Goal: Task Accomplishment & Management: Complete application form

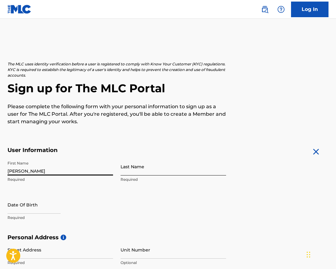
type input "[PERSON_NAME]"
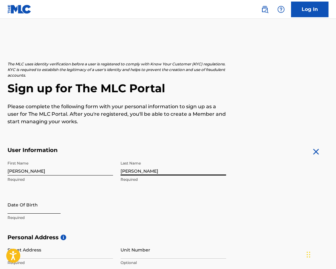
type input "[PERSON_NAME]"
select select "8"
select select "2025"
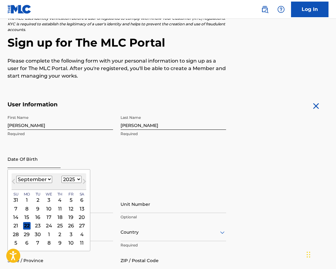
scroll to position [56, 0]
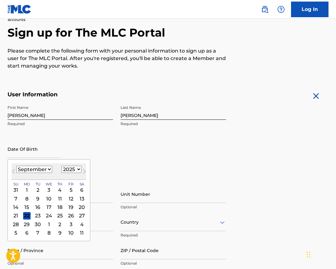
select select "5"
select select "2003"
click at [26, 222] on div "30" at bounding box center [27, 224] width 8 height 8
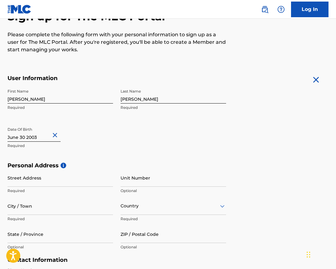
scroll to position [76, 0]
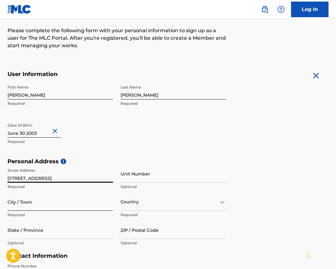
type input "[STREET_ADDRESS]"
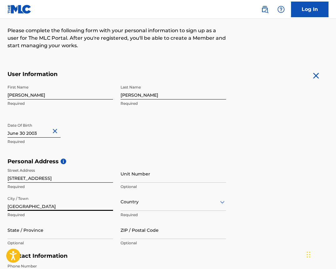
type input "[GEOGRAPHIC_DATA]"
click at [131, 207] on div "Country" at bounding box center [174, 202] width 106 height 18
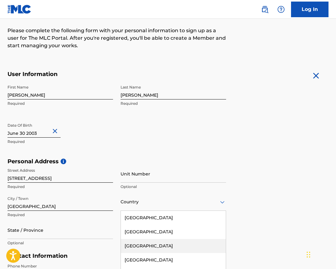
scroll to position [112, 0]
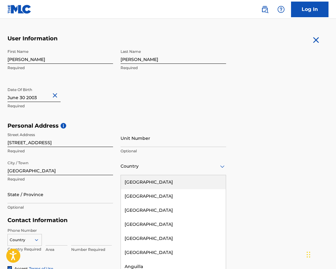
click at [132, 178] on div "[GEOGRAPHIC_DATA]" at bounding box center [173, 182] width 105 height 14
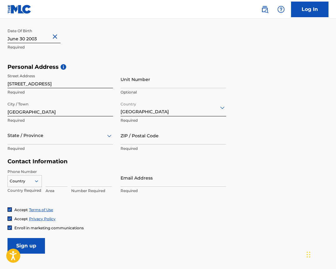
scroll to position [185, 0]
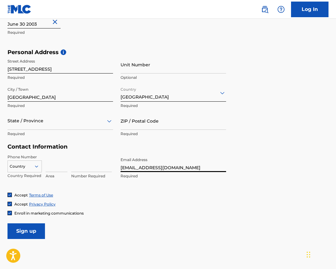
type input "[EMAIL_ADDRESS][DOMAIN_NAME]"
click at [35, 170] on div "Country" at bounding box center [25, 164] width 34 height 9
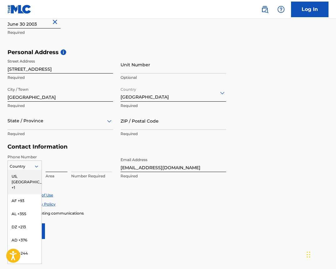
click at [52, 162] on input at bounding box center [57, 163] width 22 height 18
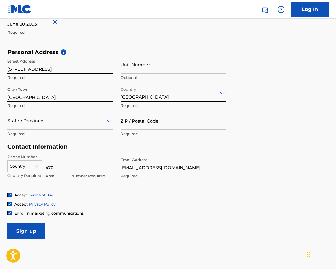
type input "470"
type input "8"
type input "4708272103"
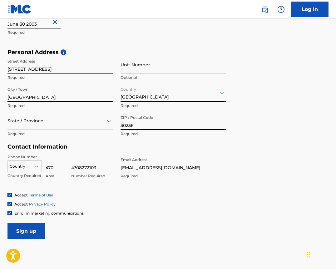
type input "30236"
click at [39, 168] on icon at bounding box center [37, 167] width 6 height 6
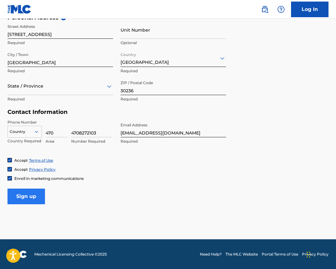
scroll to position [219, 0]
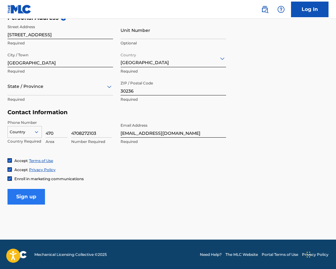
click at [37, 196] on input "Sign up" at bounding box center [27, 197] width 38 height 16
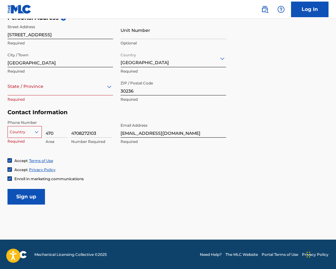
click at [27, 130] on div at bounding box center [25, 131] width 34 height 7
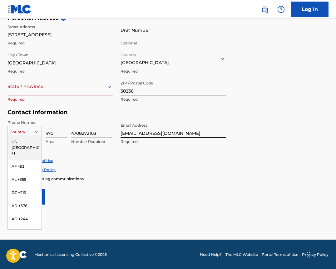
click at [24, 142] on div "US, [GEOGRAPHIC_DATA] +1" at bounding box center [25, 147] width 34 height 24
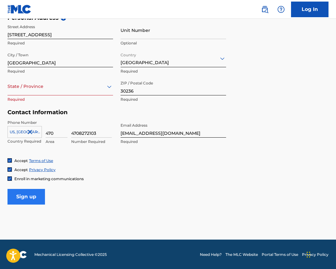
click at [33, 195] on input "Sign up" at bounding box center [27, 197] width 38 height 16
click at [79, 134] on input "4708272103" at bounding box center [91, 129] width 41 height 18
type input "8272103"
click at [40, 199] on input "Sign up" at bounding box center [27, 197] width 38 height 16
click at [80, 88] on div at bounding box center [61, 87] width 106 height 8
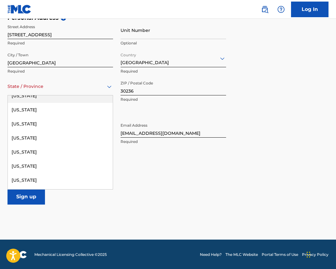
scroll to position [84, 0]
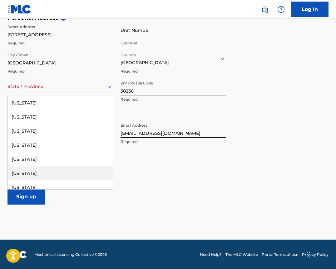
click at [47, 172] on div "[US_STATE]" at bounding box center [60, 173] width 105 height 14
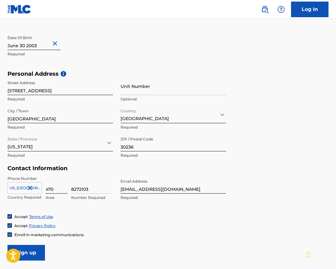
scroll to position [166, 0]
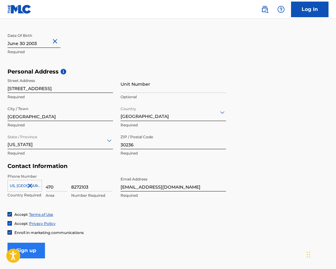
click at [36, 247] on input "Sign up" at bounding box center [27, 251] width 38 height 16
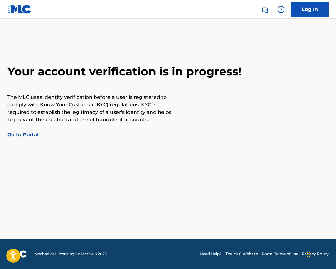
click at [30, 136] on link "Go to Portal" at bounding box center [23, 135] width 31 height 6
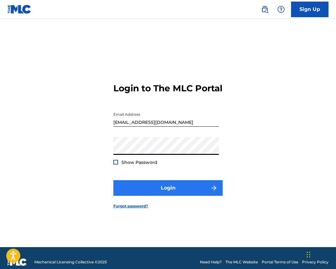
click at [142, 189] on button "Login" at bounding box center [167, 188] width 109 height 16
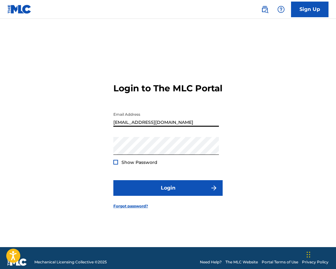
click at [174, 127] on input "[EMAIL_ADDRESS][DOMAIN_NAME]" at bounding box center [166, 118] width 106 height 18
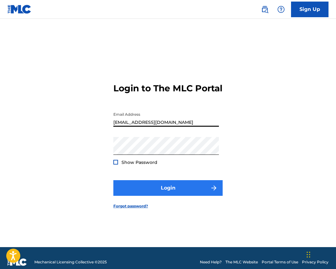
type input "[EMAIL_ADDRESS][DOMAIN_NAME]"
click at [165, 187] on button "Login" at bounding box center [167, 188] width 109 height 16
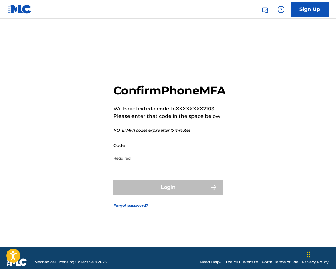
click at [160, 154] on input "Code" at bounding box center [166, 145] width 106 height 18
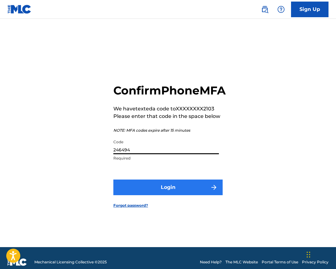
type input "246494"
click at [186, 195] on button "Login" at bounding box center [167, 187] width 109 height 16
